Goal: Find specific page/section: Find specific page/section

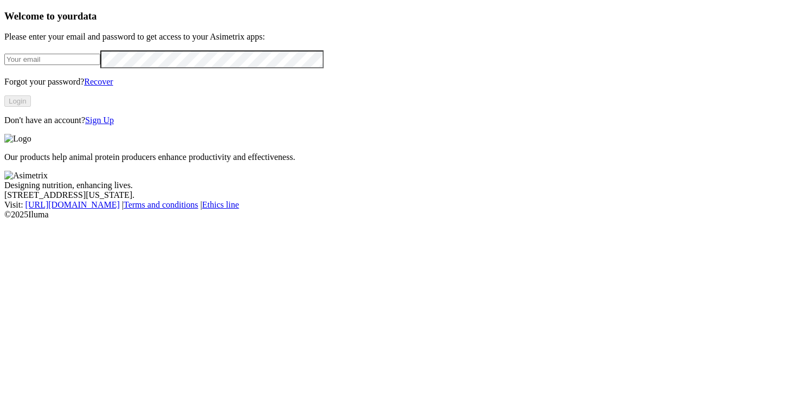
type input "[PERSON_NAME][EMAIL_ADDRESS][DOMAIN_NAME]"
click at [31, 107] on button "Login" at bounding box center [17, 100] width 27 height 11
